Goal: Obtain resource: Download file/media

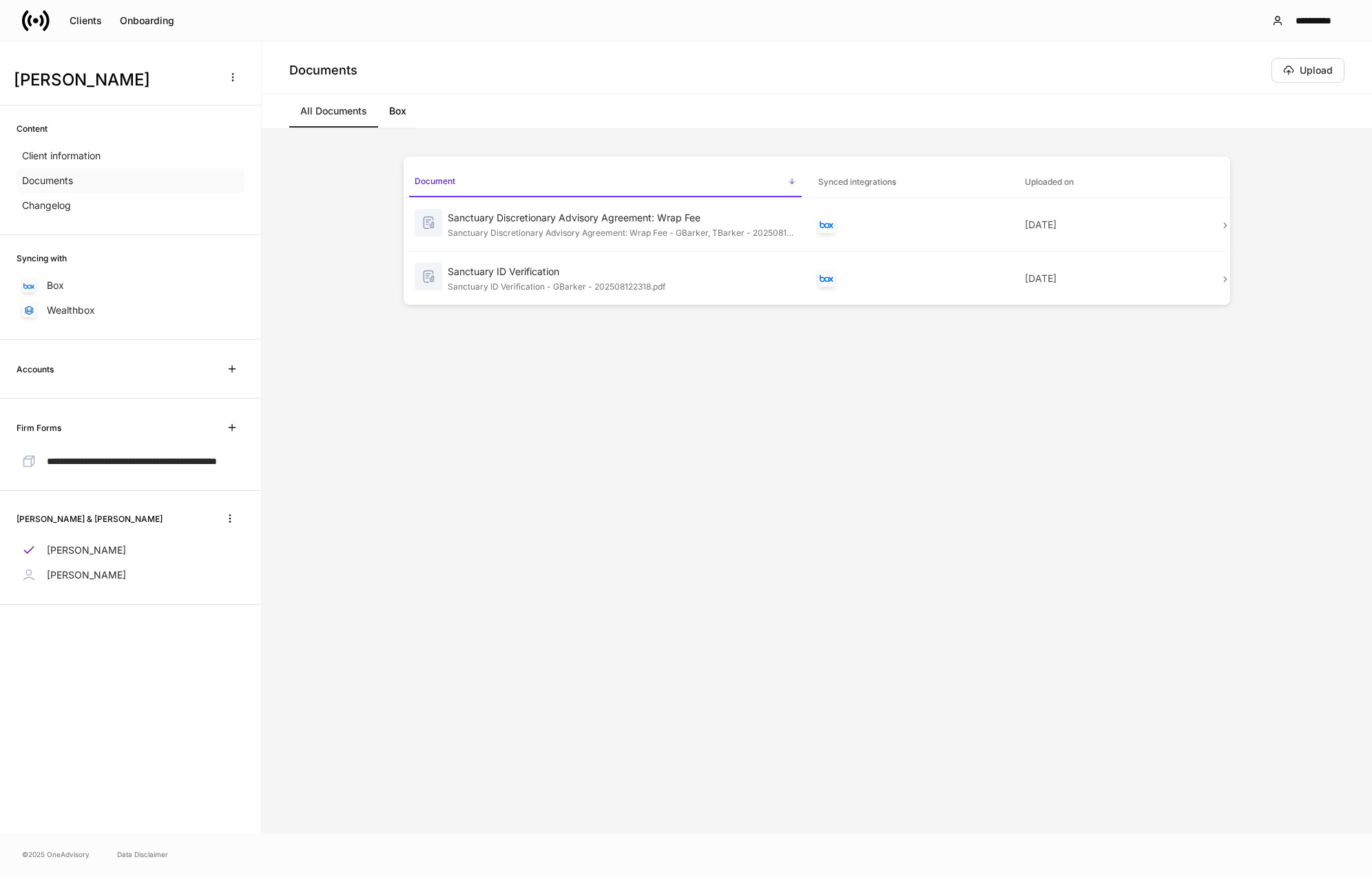
click at [115, 186] on div "Documents" at bounding box center [131, 180] width 228 height 25
click at [606, 342] on div "Advisory Agreement.pdf" at bounding box center [622, 340] width 348 height 14
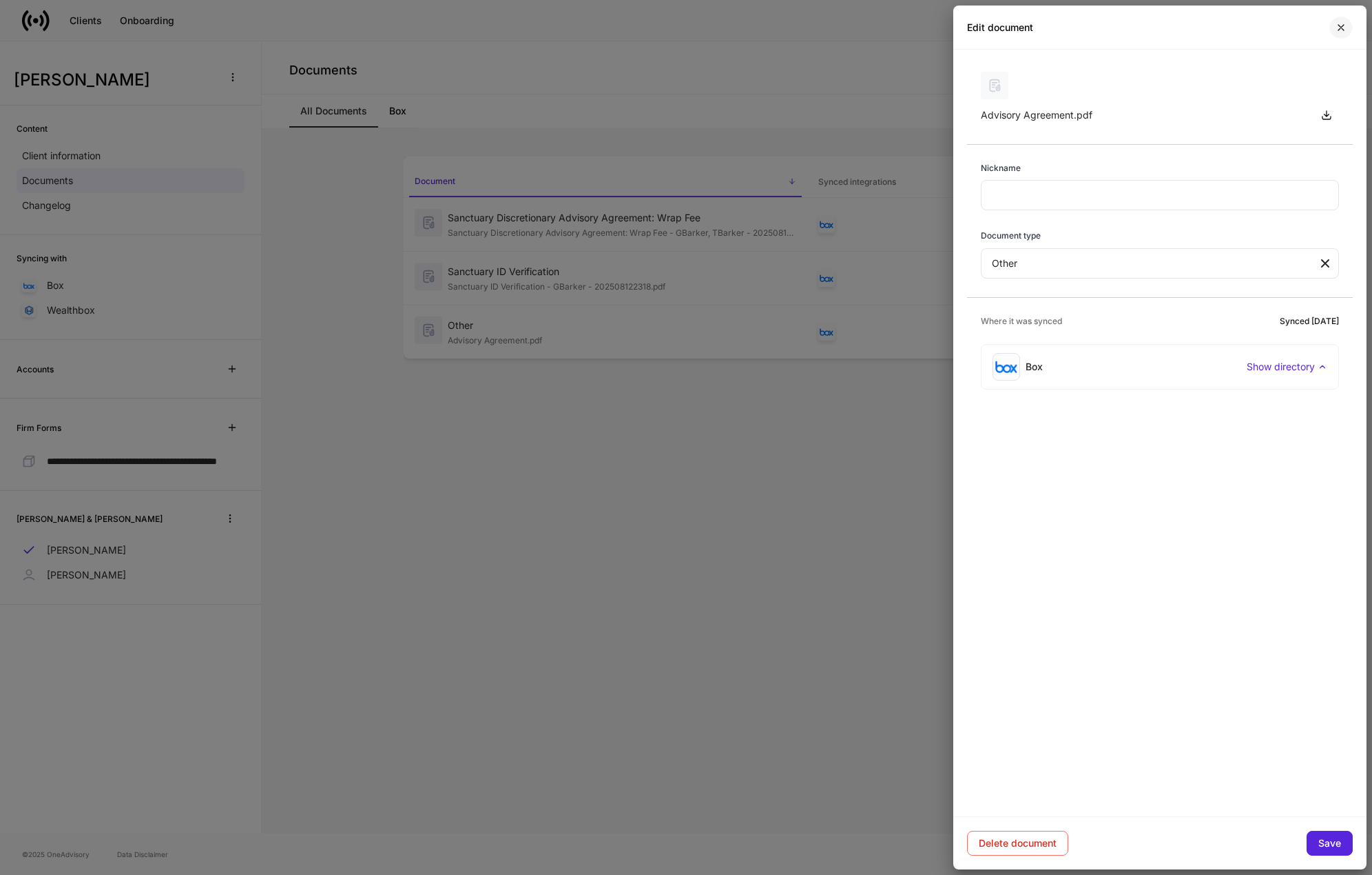
click at [1341, 21] on button "button" at bounding box center [1341, 28] width 23 height 22
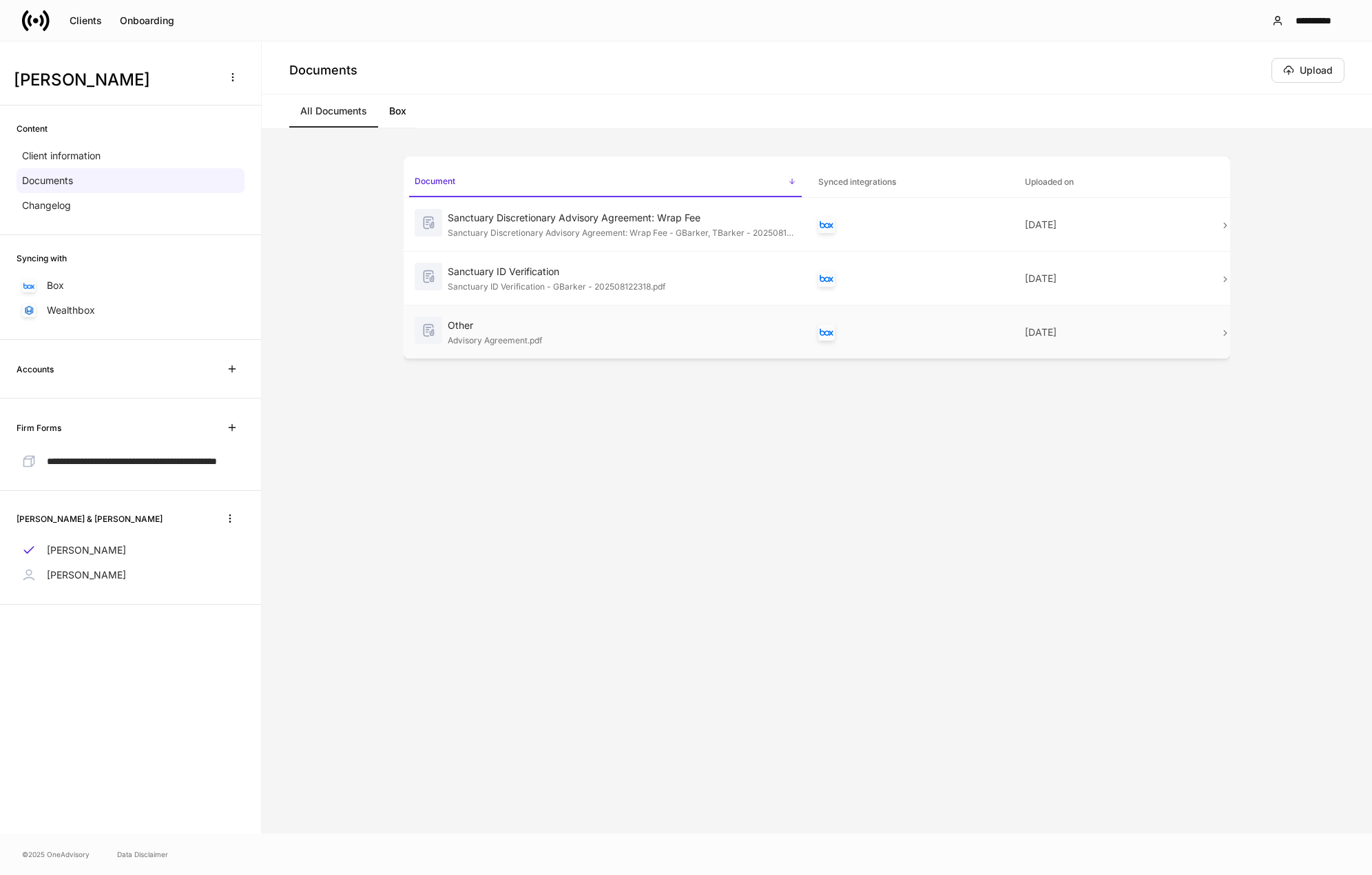
click at [1199, 333] on p "[DATE]" at bounding box center [1117, 333] width 184 height 14
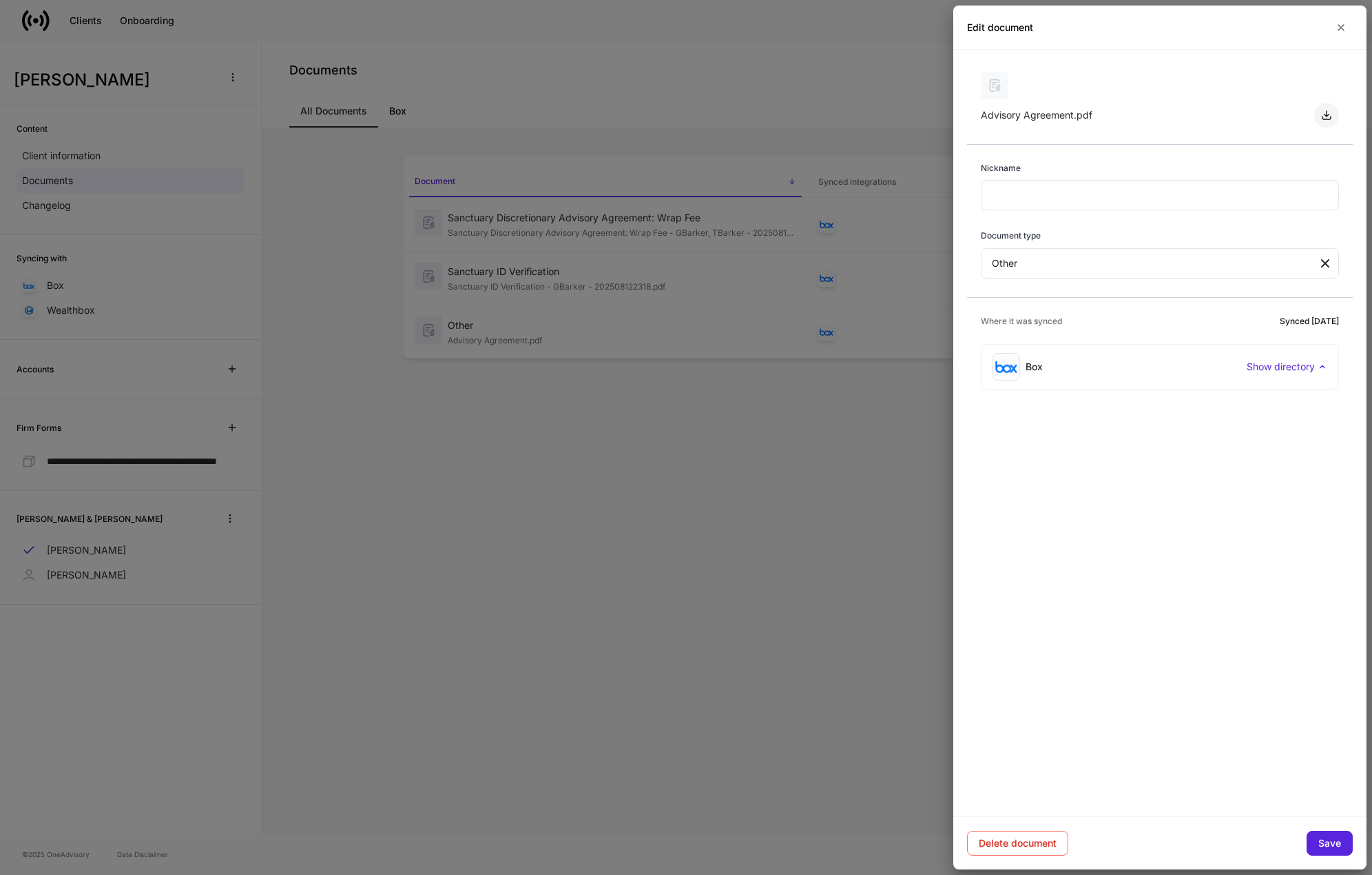
click at [1322, 116] on icon "button" at bounding box center [1326, 115] width 11 height 11
click at [1109, 462] on div "Advisory Agreement.pdf Nickname ​ Document type Other *** ​ Where it was synced…" at bounding box center [1160, 433] width 413 height 766
click at [1349, 22] on button "button" at bounding box center [1341, 28] width 23 height 22
